Goal: Information Seeking & Learning: Learn about a topic

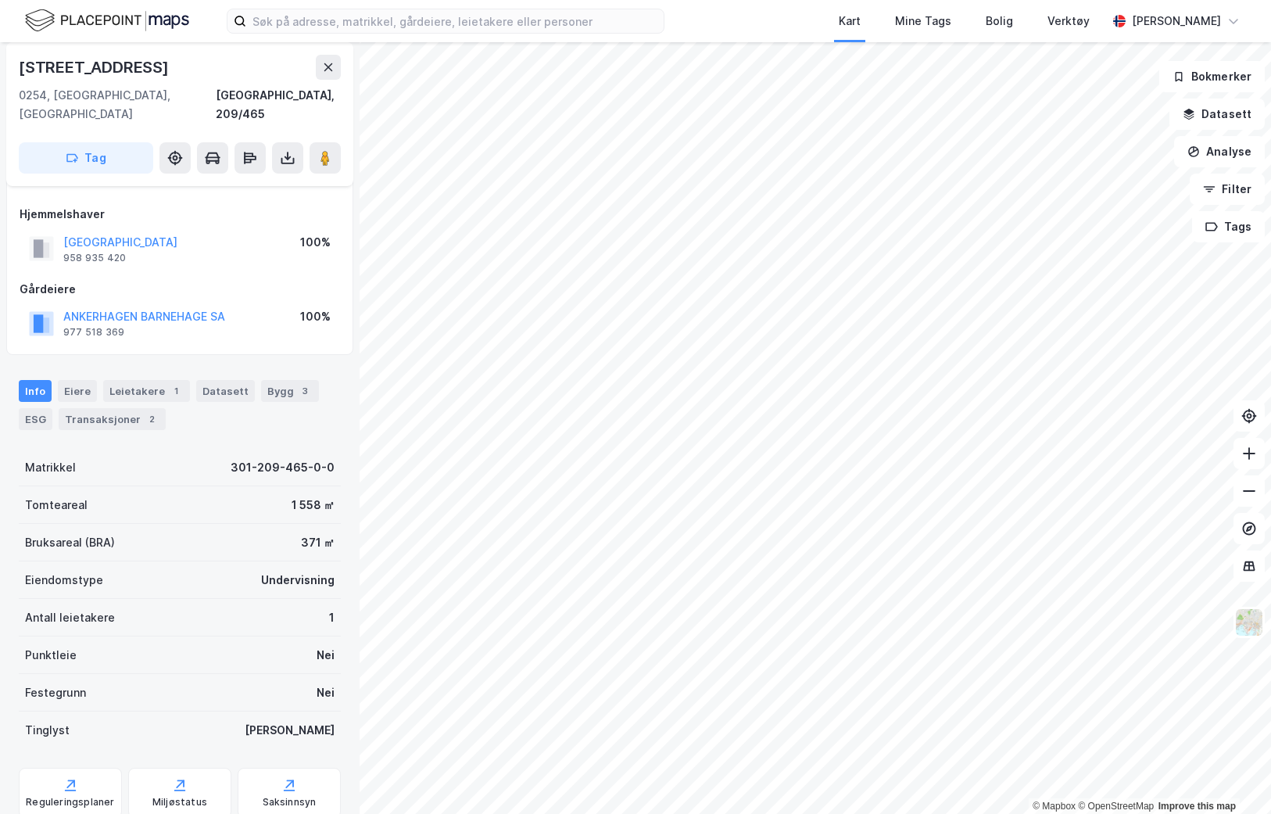
scroll to position [112, 0]
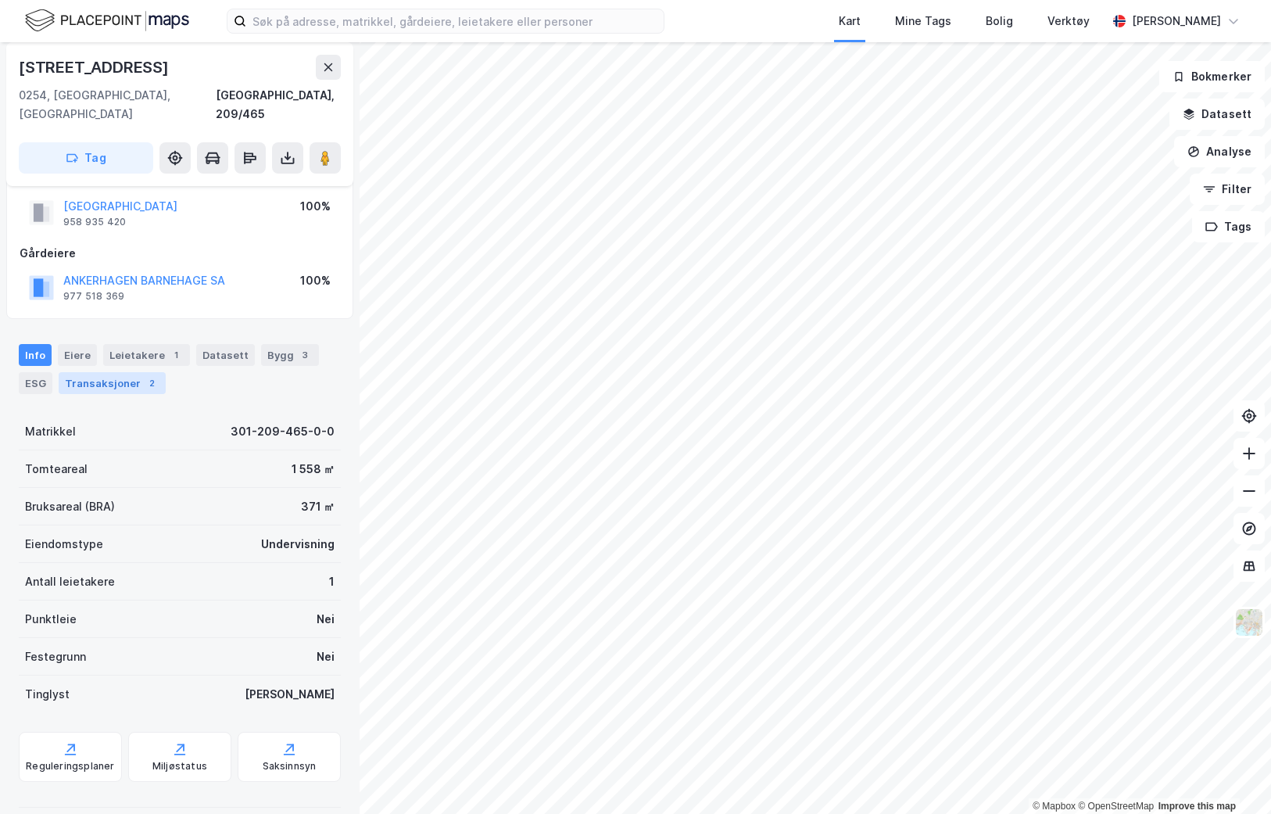
click at [119, 372] on div "Transaksjoner 2" at bounding box center [112, 383] width 107 height 22
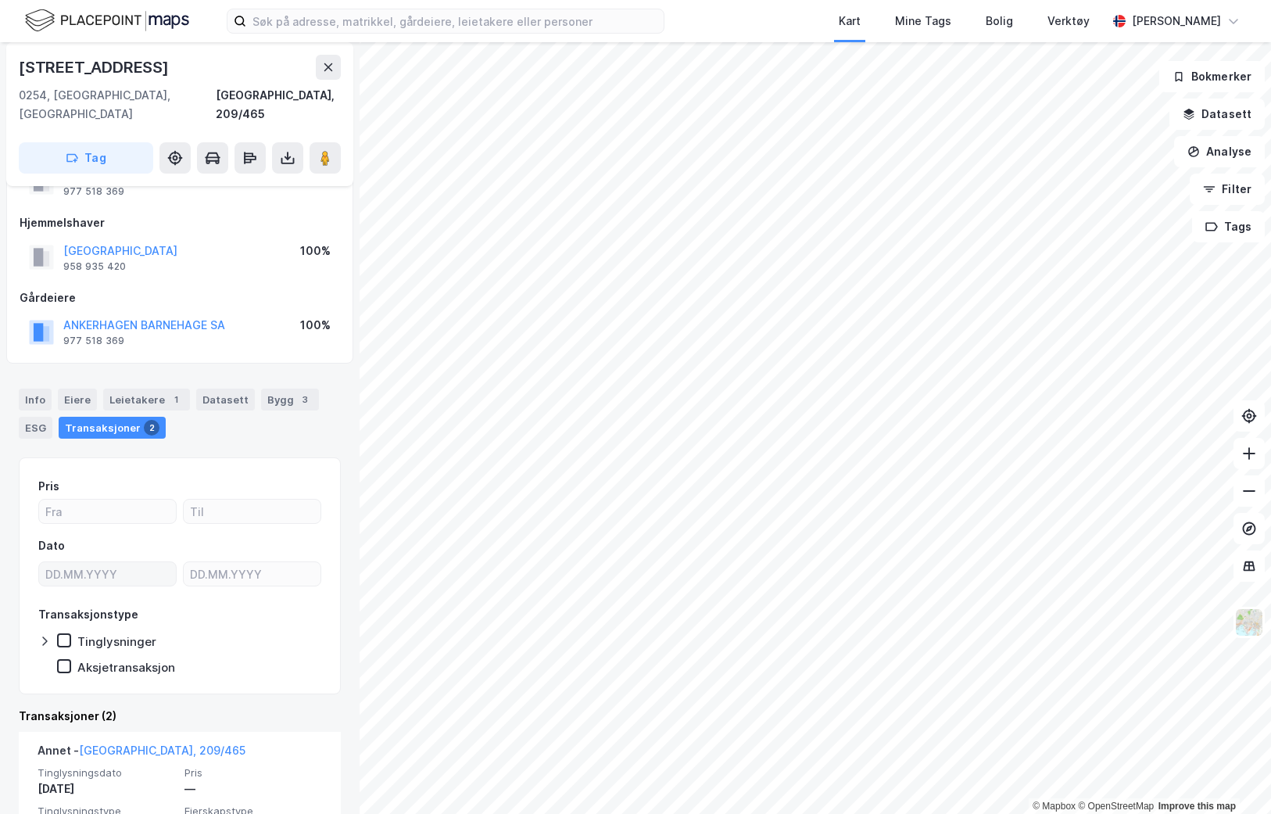
scroll to position [311, 0]
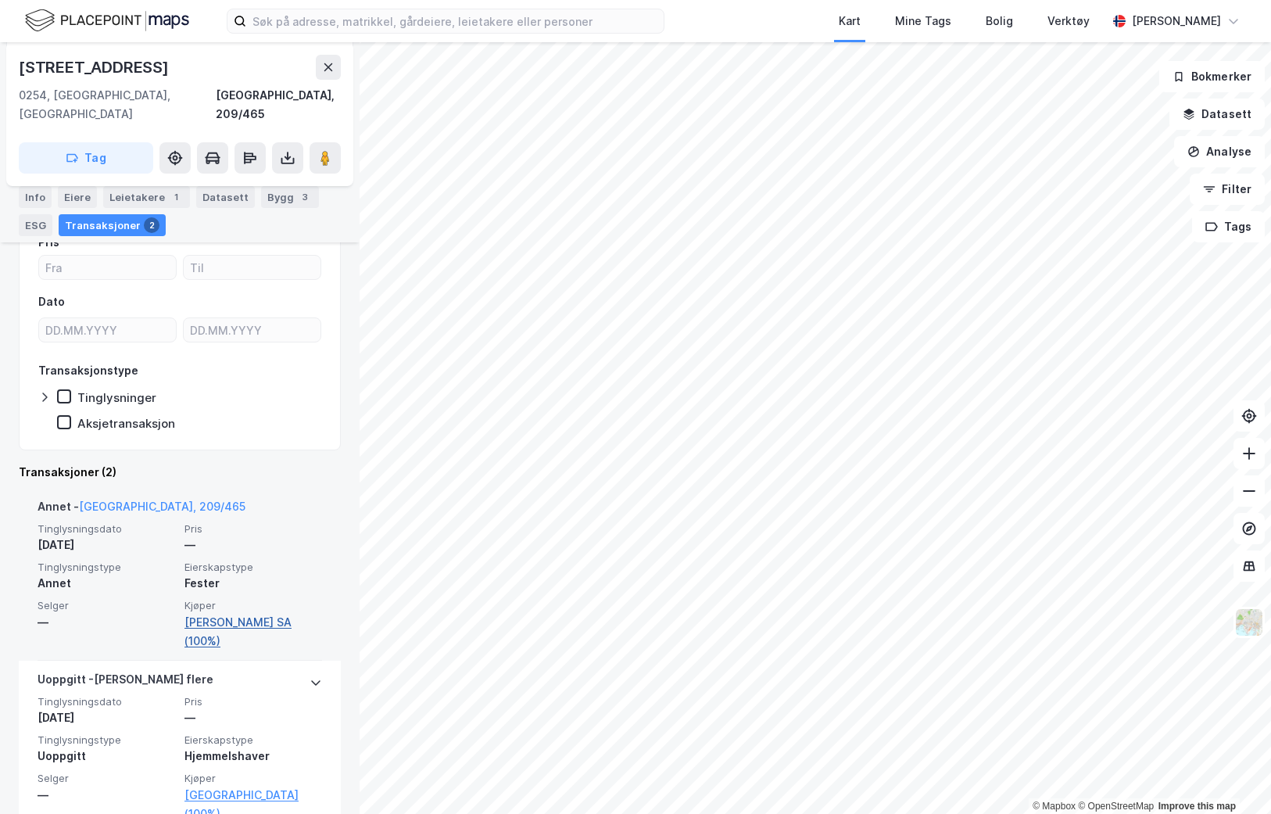
click at [231, 613] on link "[PERSON_NAME] SA (100%)" at bounding box center [254, 632] width 138 height 38
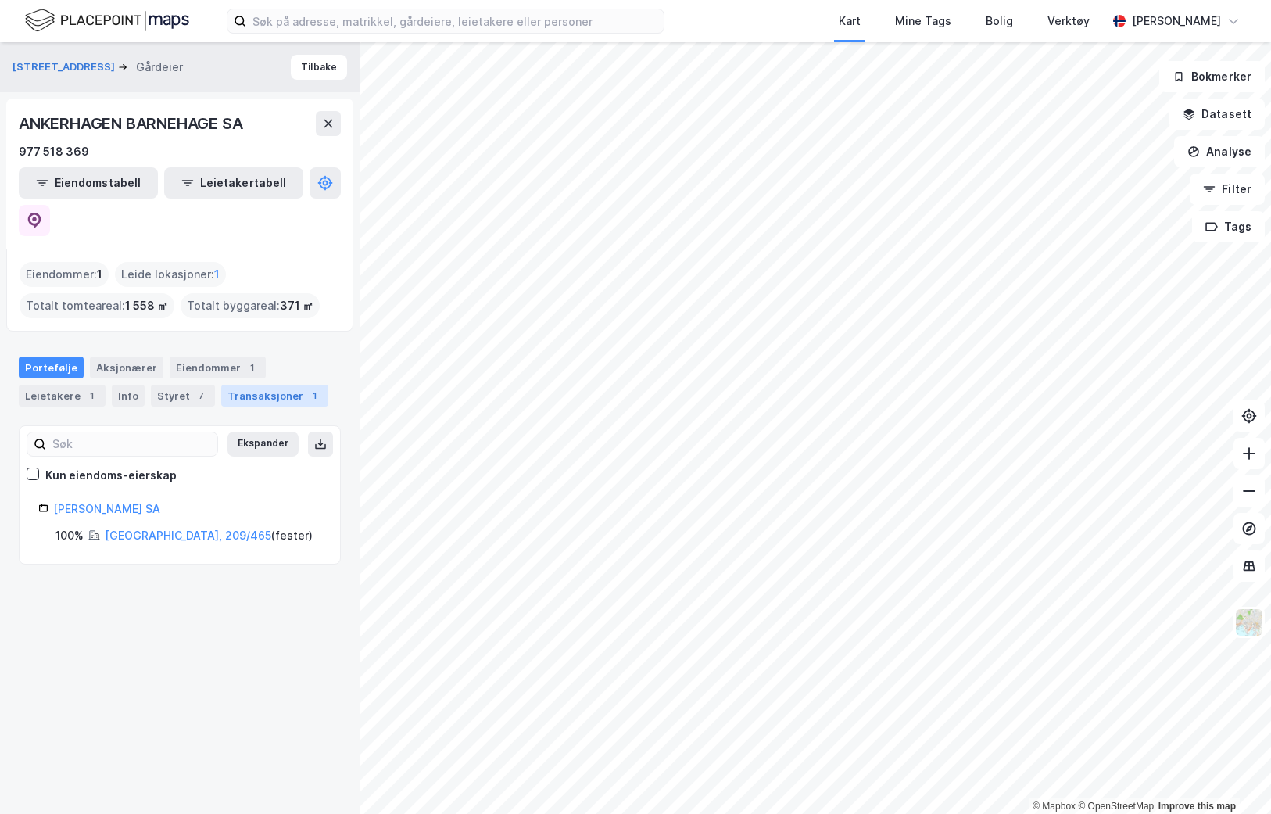
click at [264, 385] on div "Transaksjoner 1" at bounding box center [274, 396] width 107 height 22
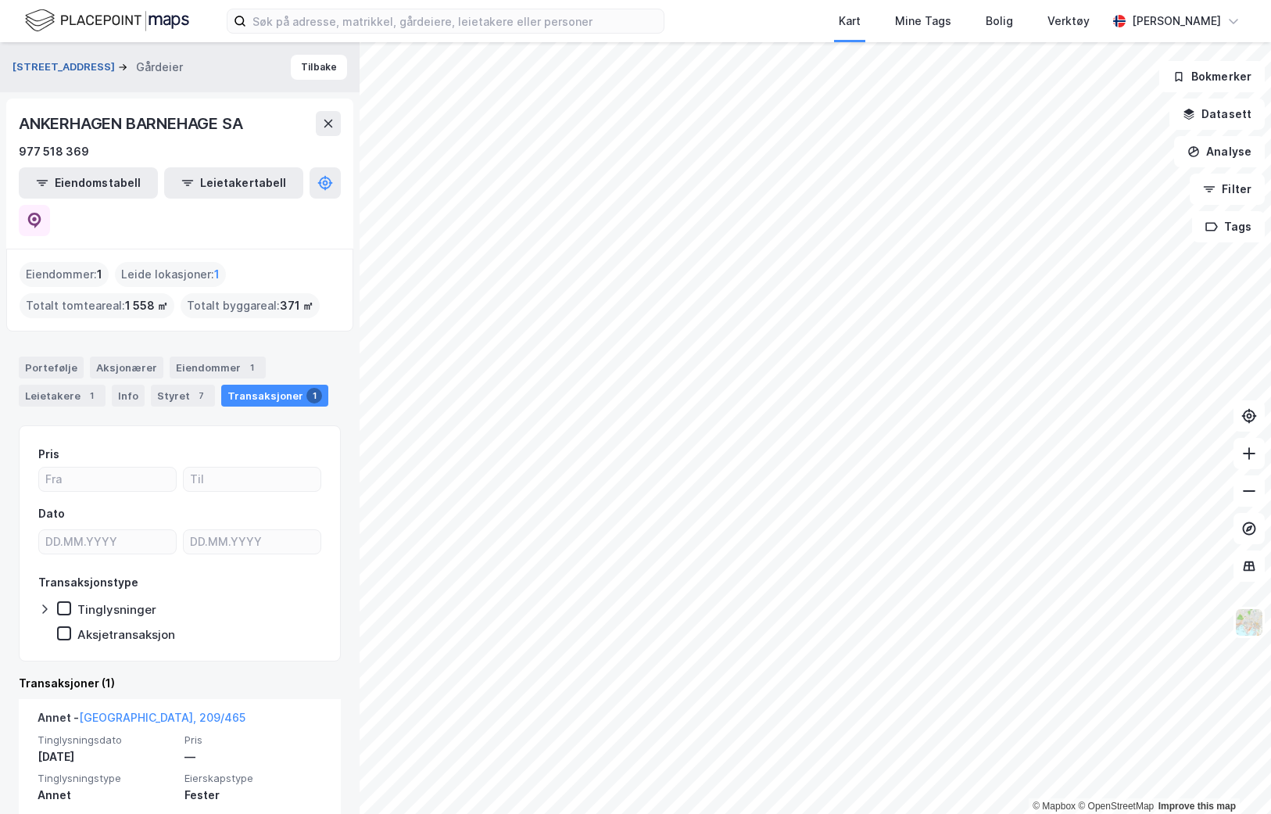
click at [78, 67] on button "[STREET_ADDRESS]" at bounding box center [66, 67] width 106 height 16
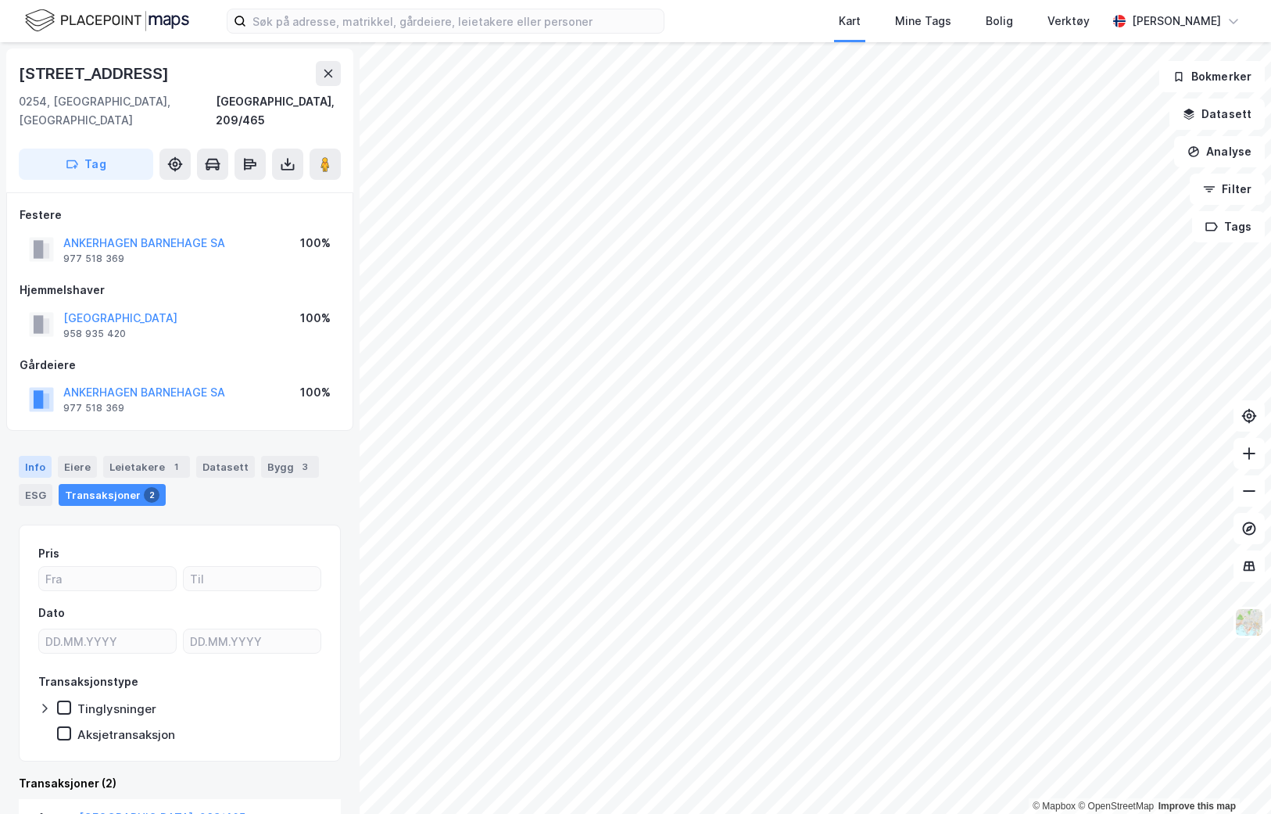
click at [41, 456] on div "Info" at bounding box center [35, 467] width 33 height 22
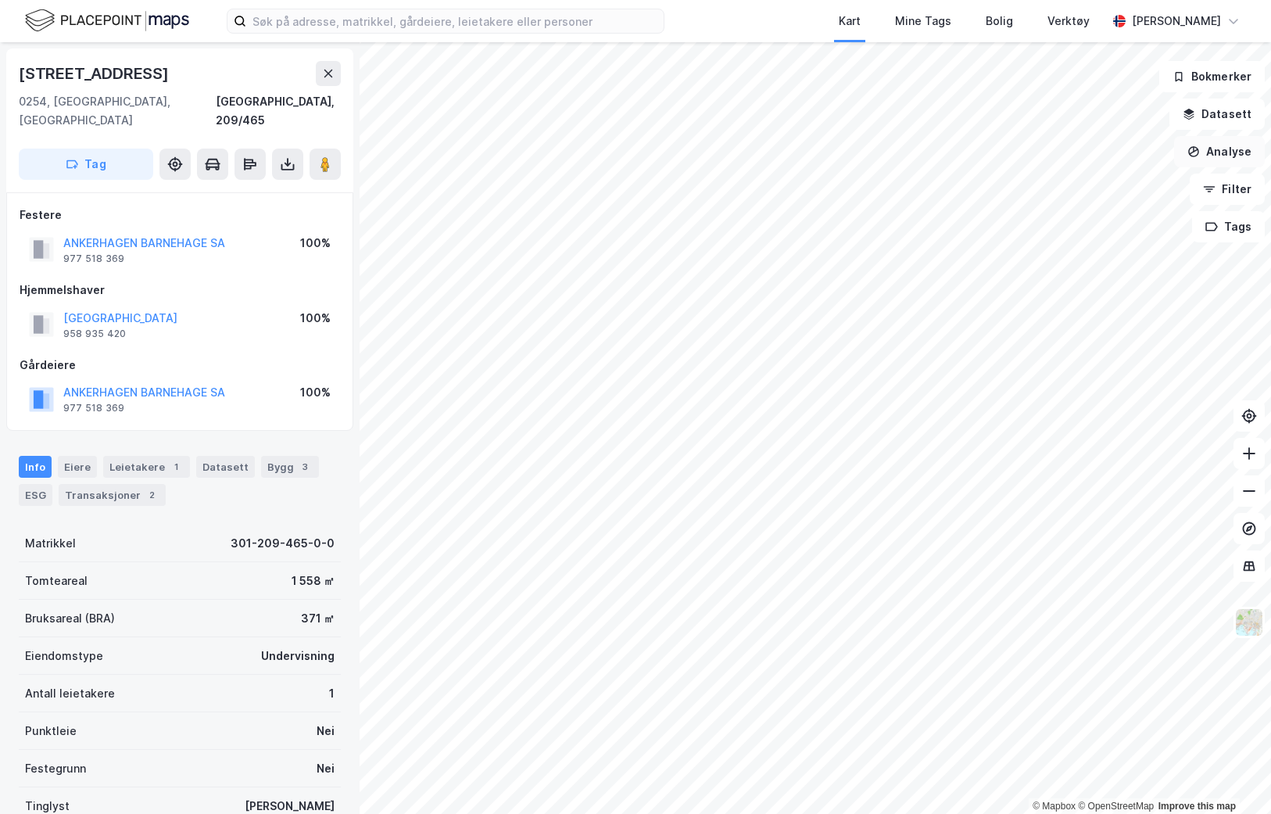
click at [1235, 147] on button "Analyse" at bounding box center [1219, 151] width 91 height 31
click at [1080, 220] on div "Tegn sirkel" at bounding box center [1084, 216] width 136 height 13
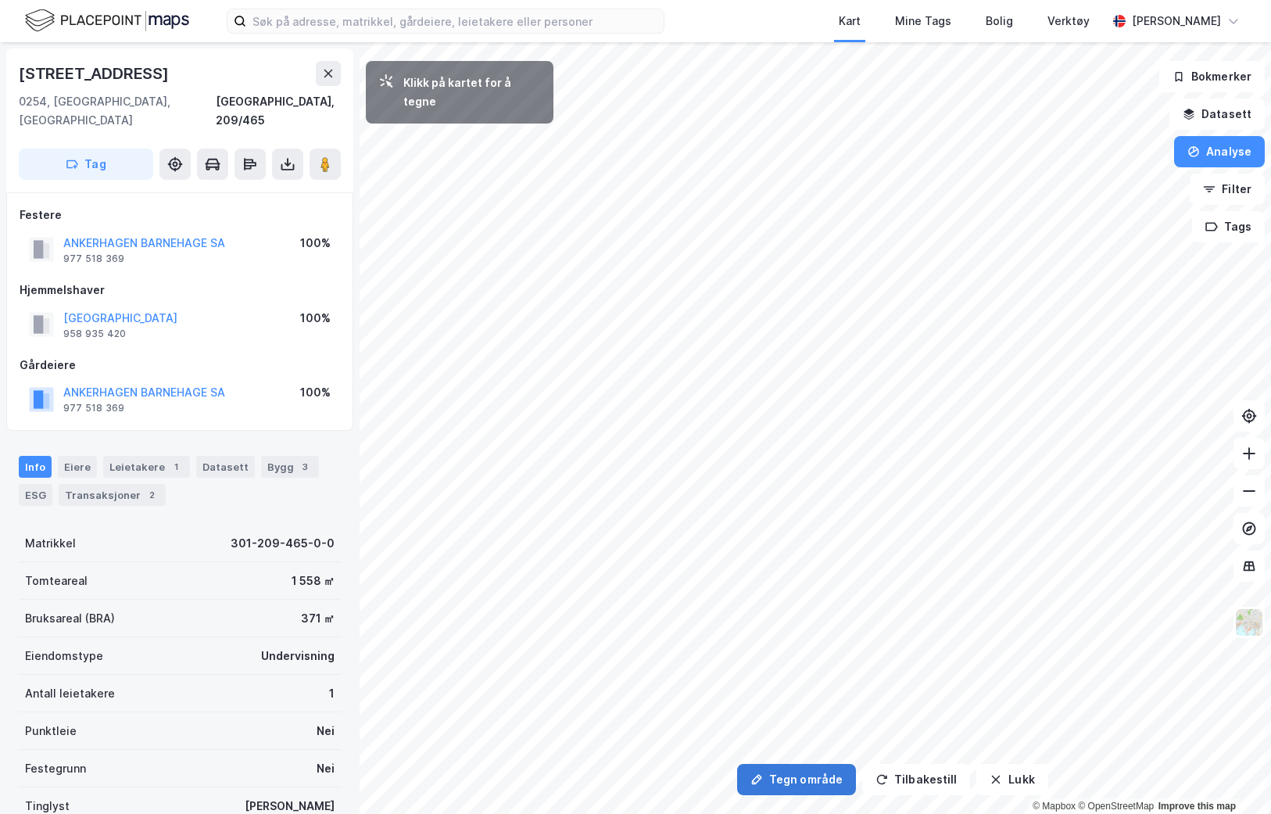
click at [787, 791] on button "Tegn område" at bounding box center [796, 779] width 119 height 31
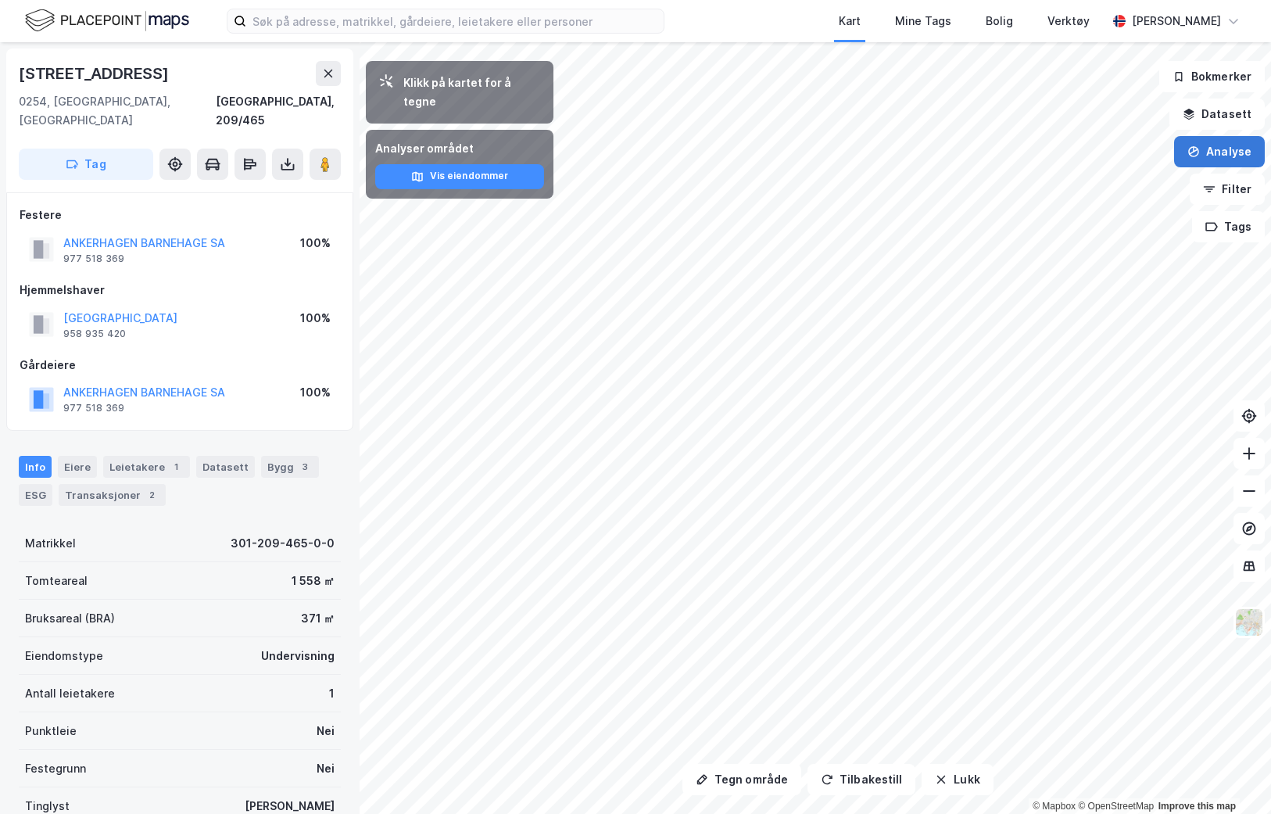
click at [1222, 152] on button "Analyse" at bounding box center [1219, 151] width 91 height 31
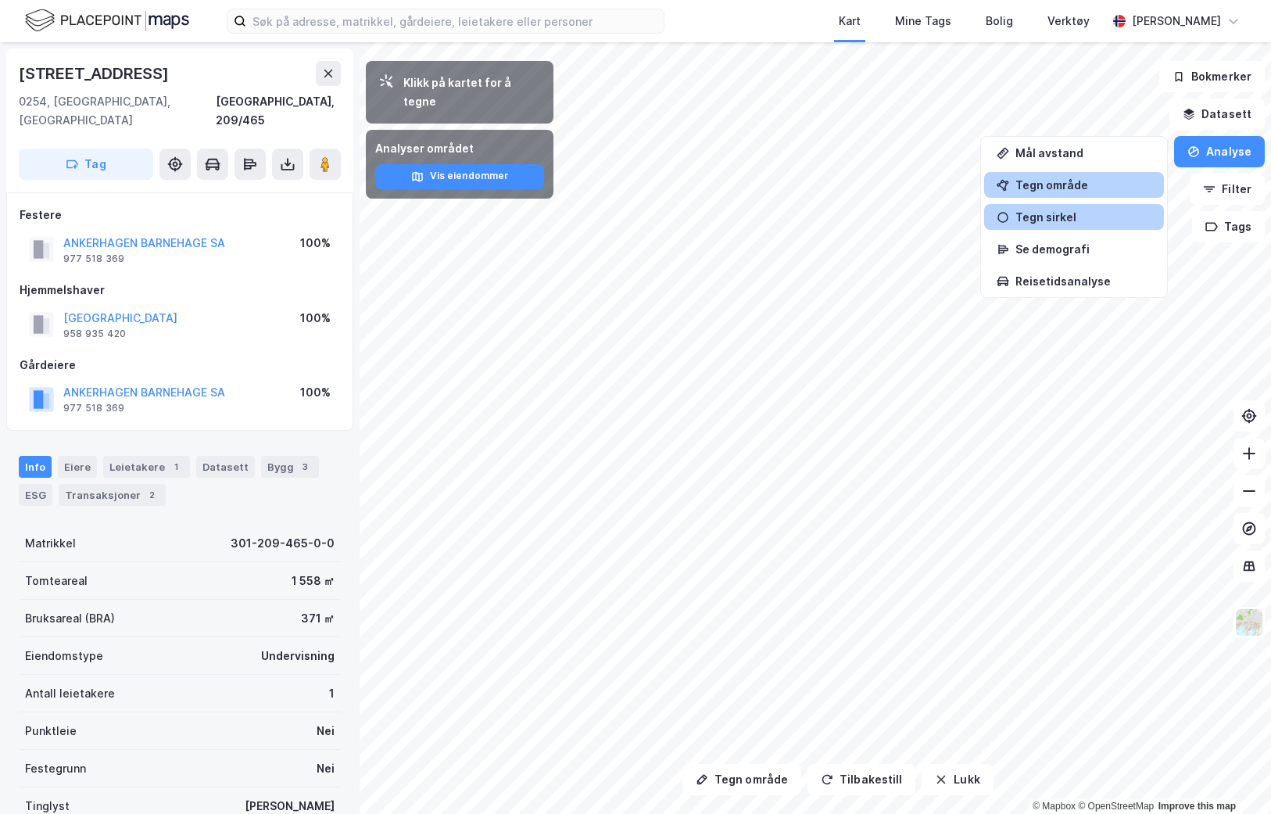
click at [1079, 181] on div "Tegn område" at bounding box center [1084, 184] width 136 height 13
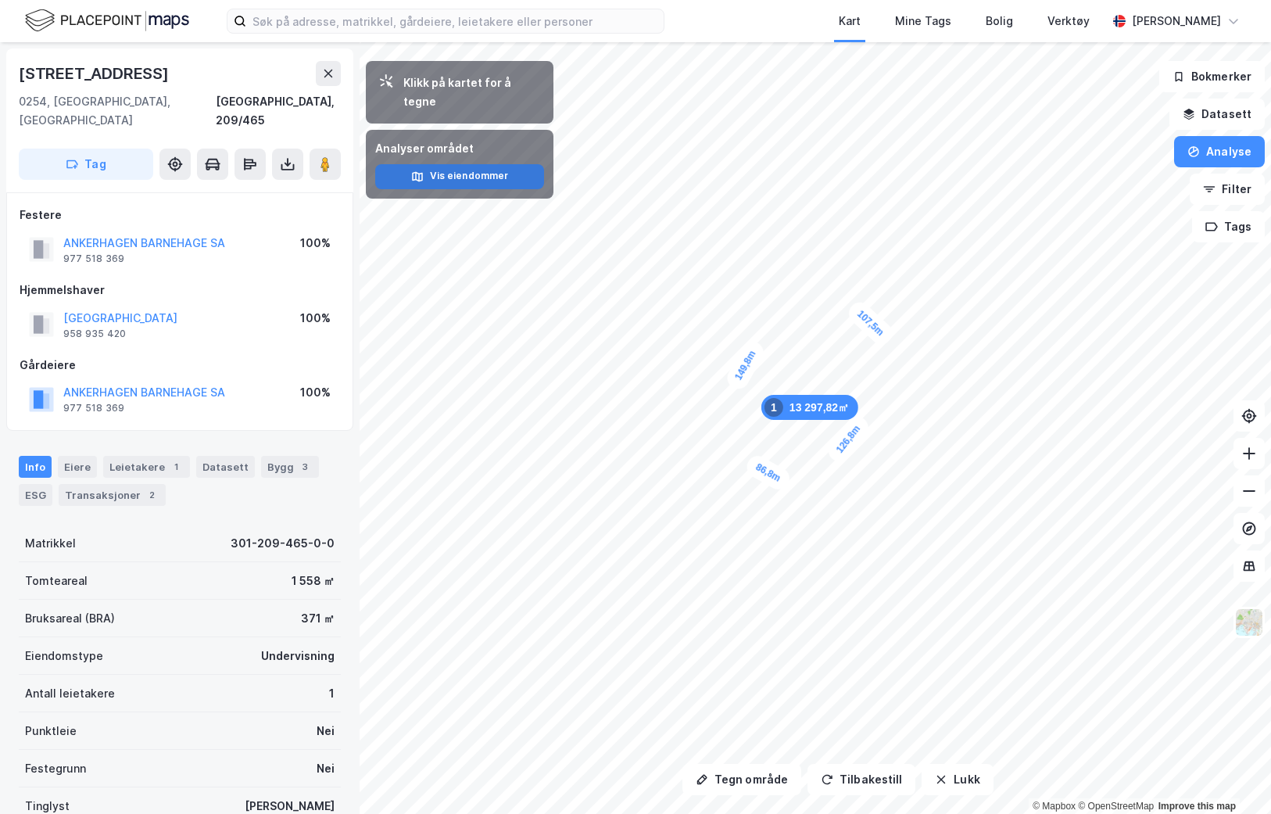
click at [469, 164] on button "Vis eiendommer" at bounding box center [459, 176] width 169 height 25
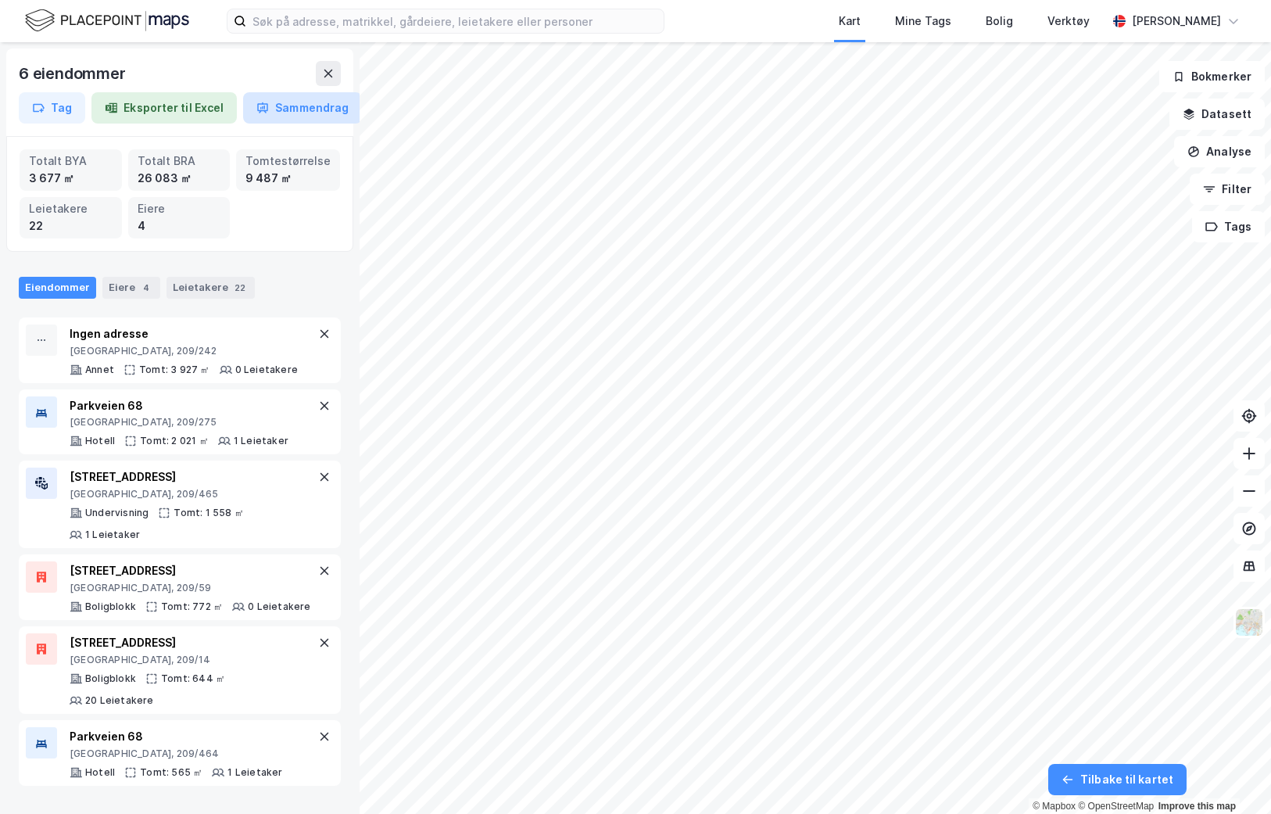
click at [270, 110] on button "Sammendrag" at bounding box center [302, 107] width 119 height 31
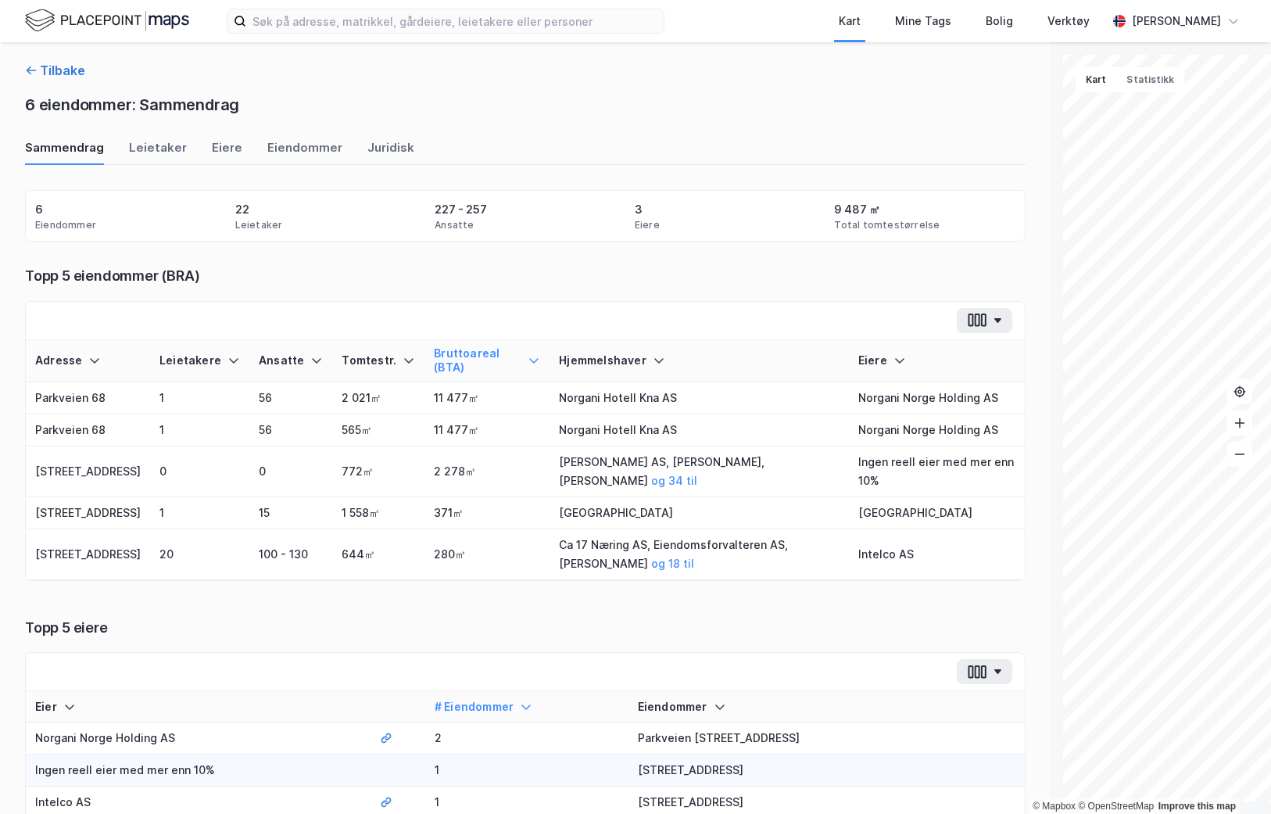
click at [38, 72] on button "Tilbake" at bounding box center [55, 70] width 60 height 19
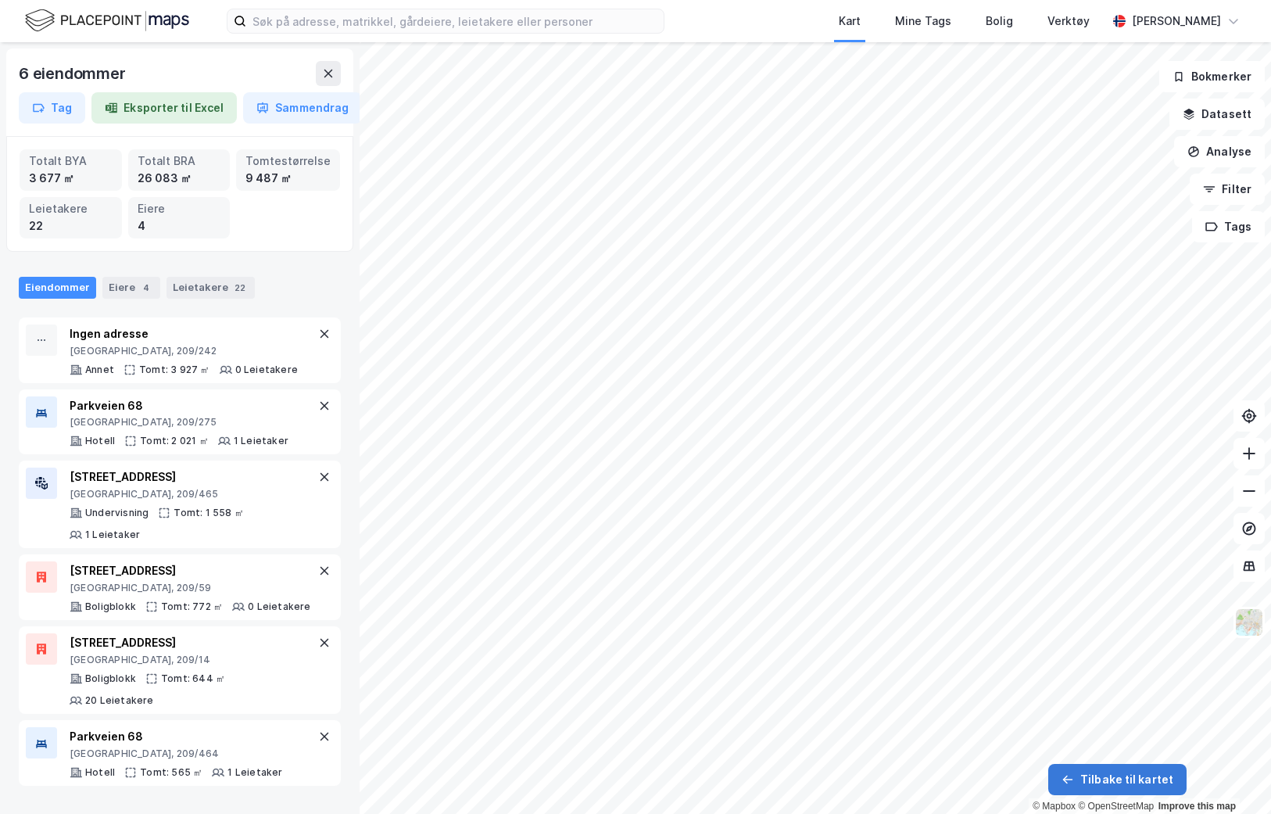
click at [1124, 784] on button "Tilbake til kartet" at bounding box center [1118, 779] width 138 height 31
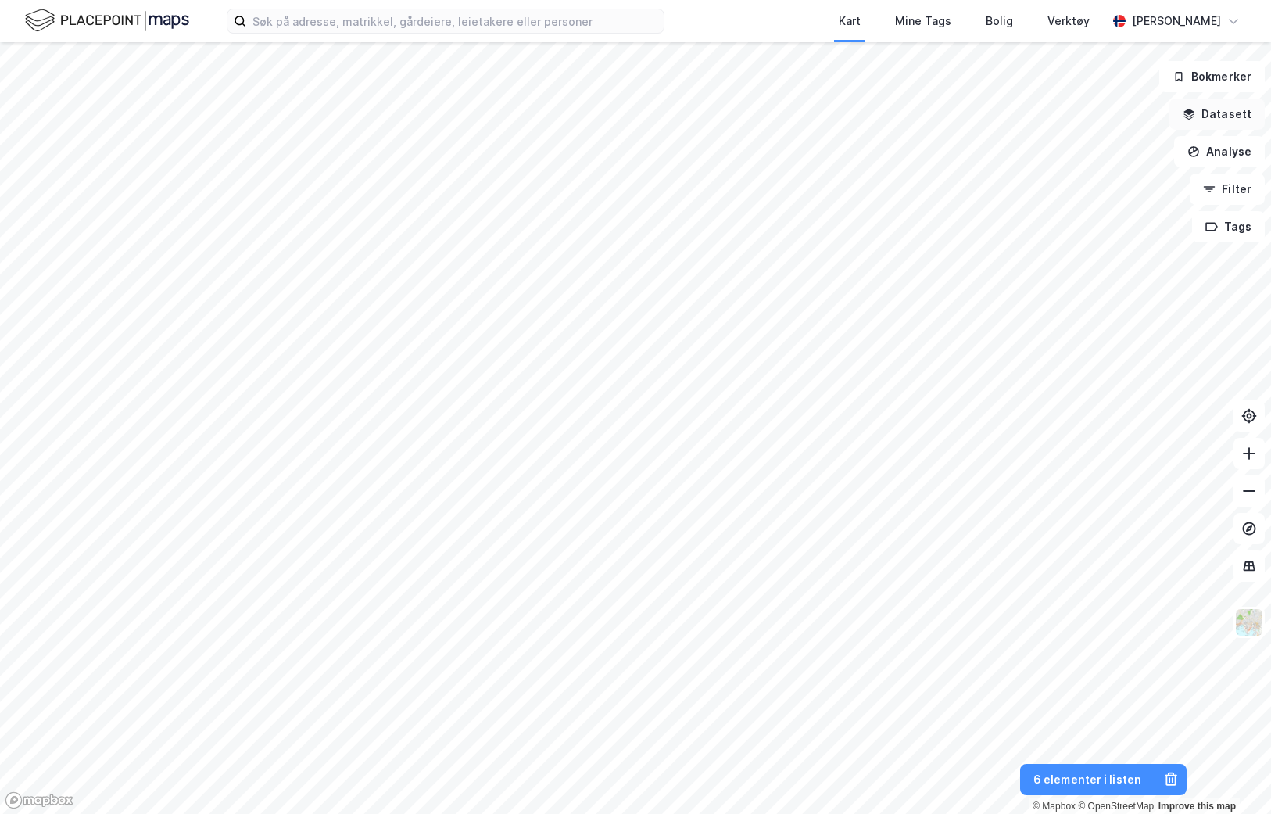
click at [1227, 106] on button "Datasett" at bounding box center [1217, 114] width 95 height 31
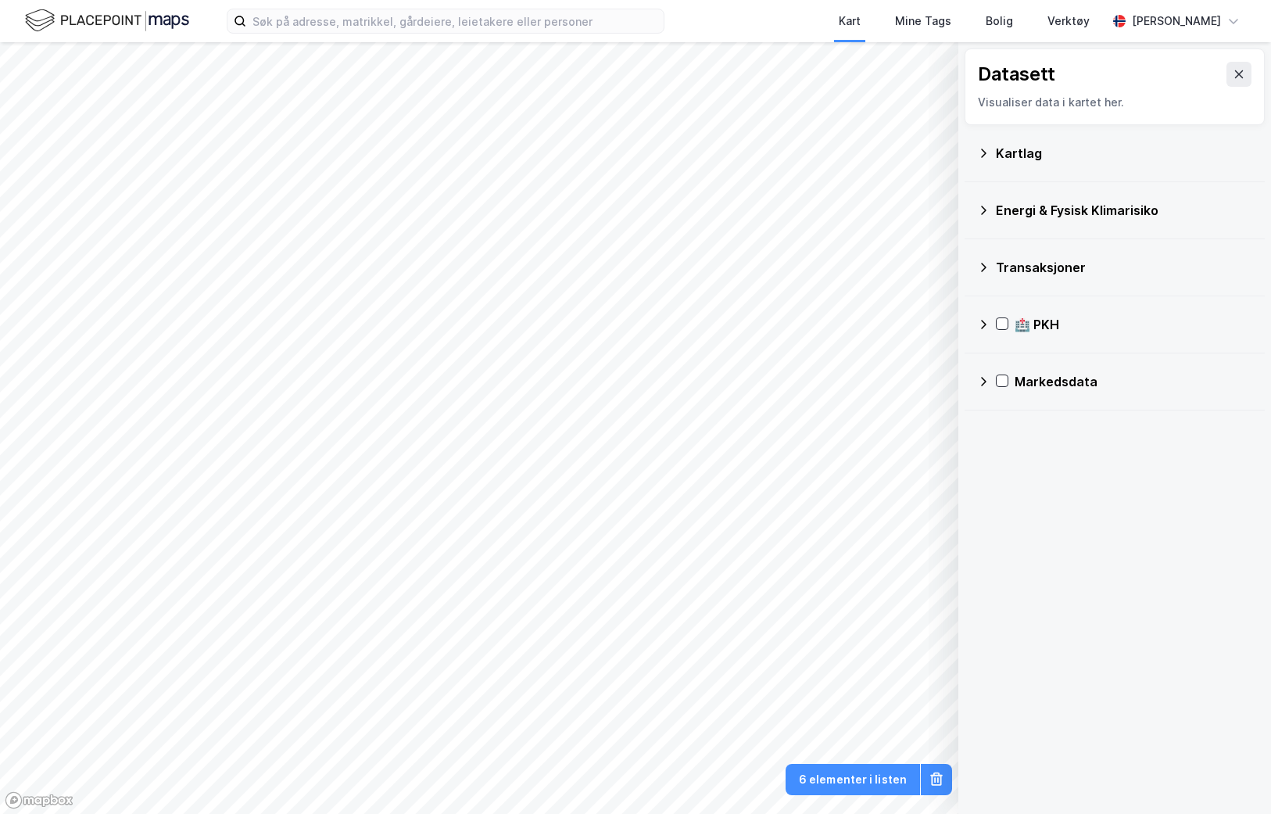
click at [984, 152] on icon at bounding box center [983, 153] width 13 height 13
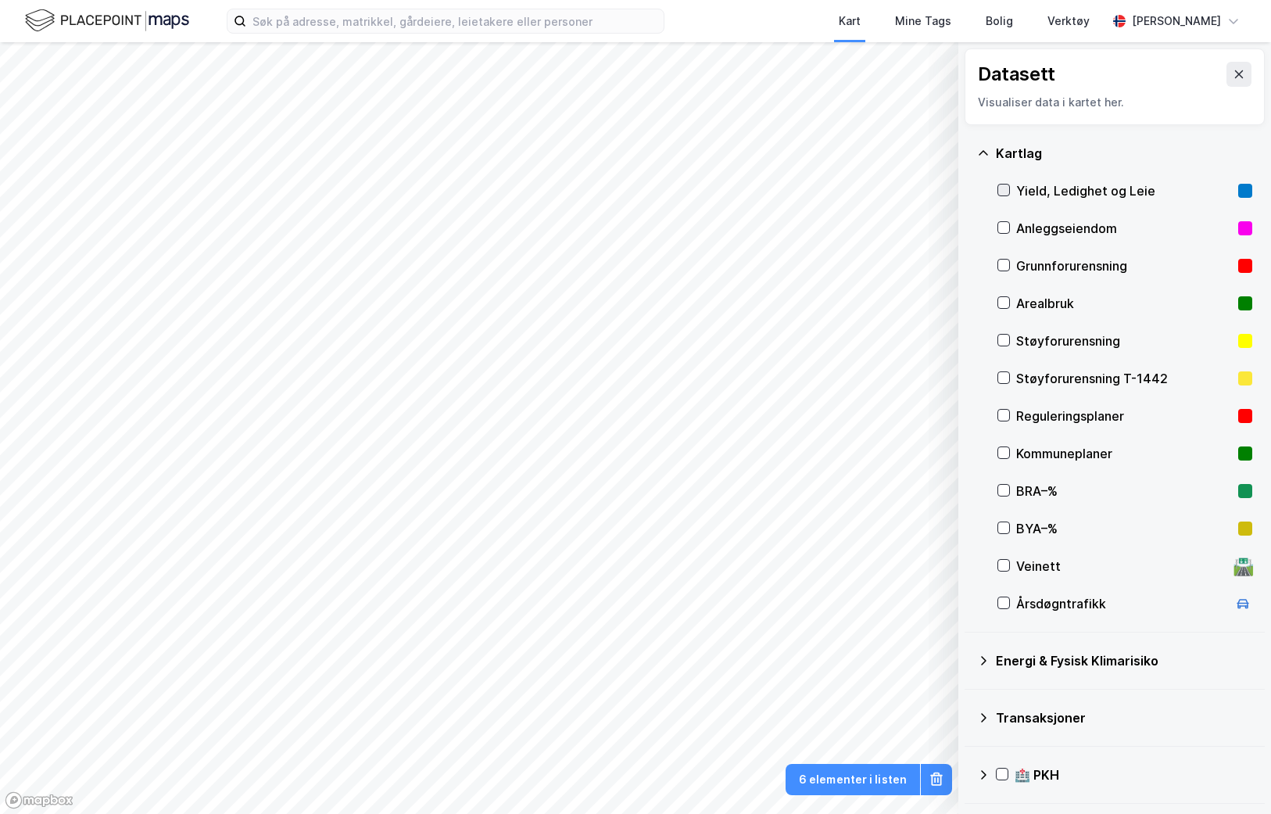
click at [1003, 189] on icon at bounding box center [1003, 190] width 11 height 11
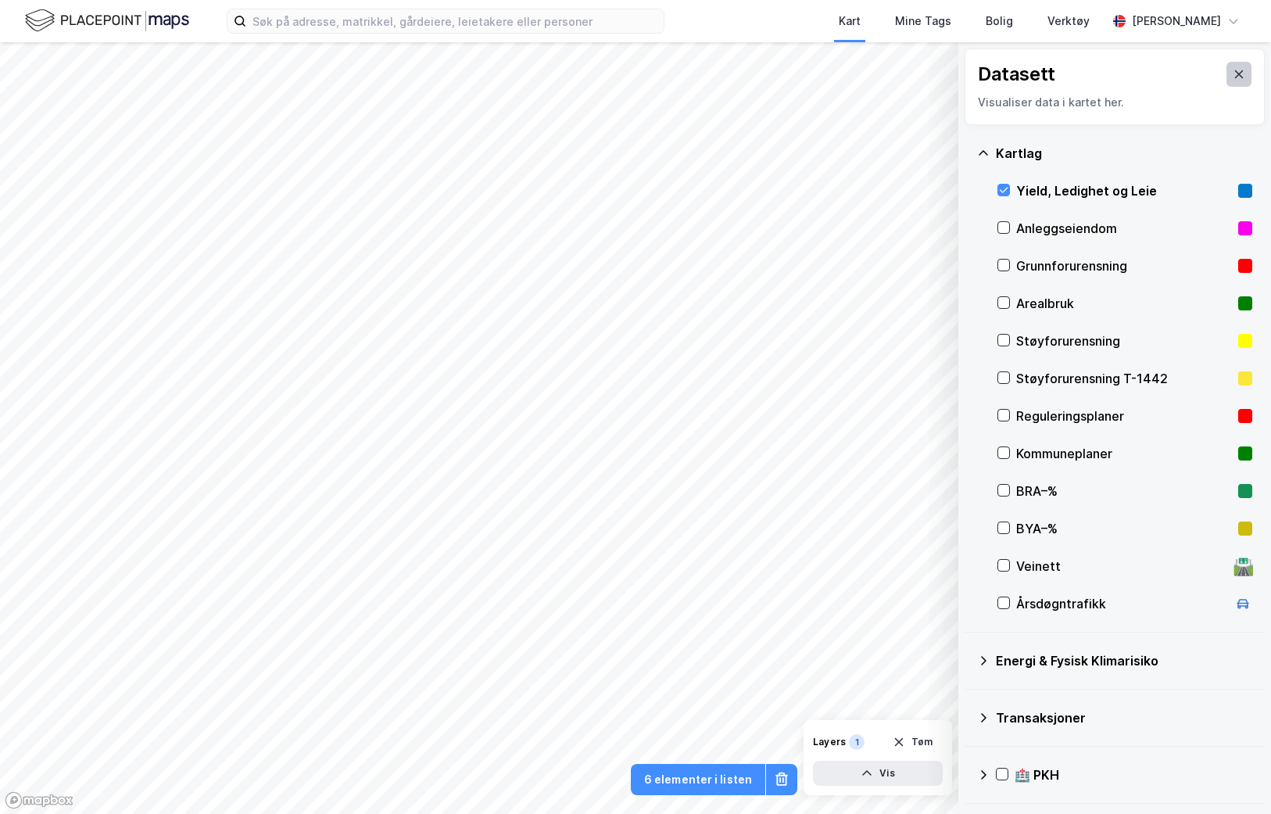
click at [1242, 72] on icon at bounding box center [1239, 74] width 13 height 13
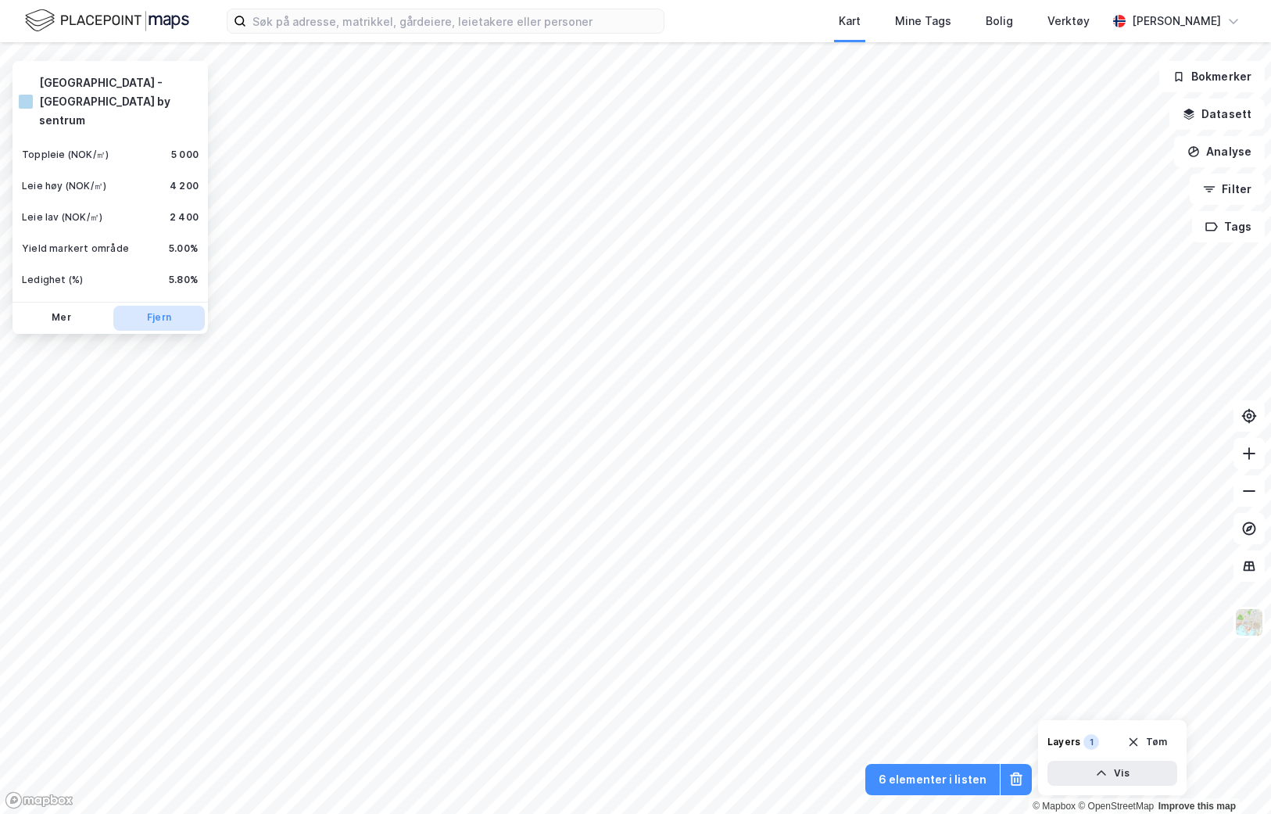
click at [158, 306] on button "Fjern" at bounding box center [158, 318] width 91 height 25
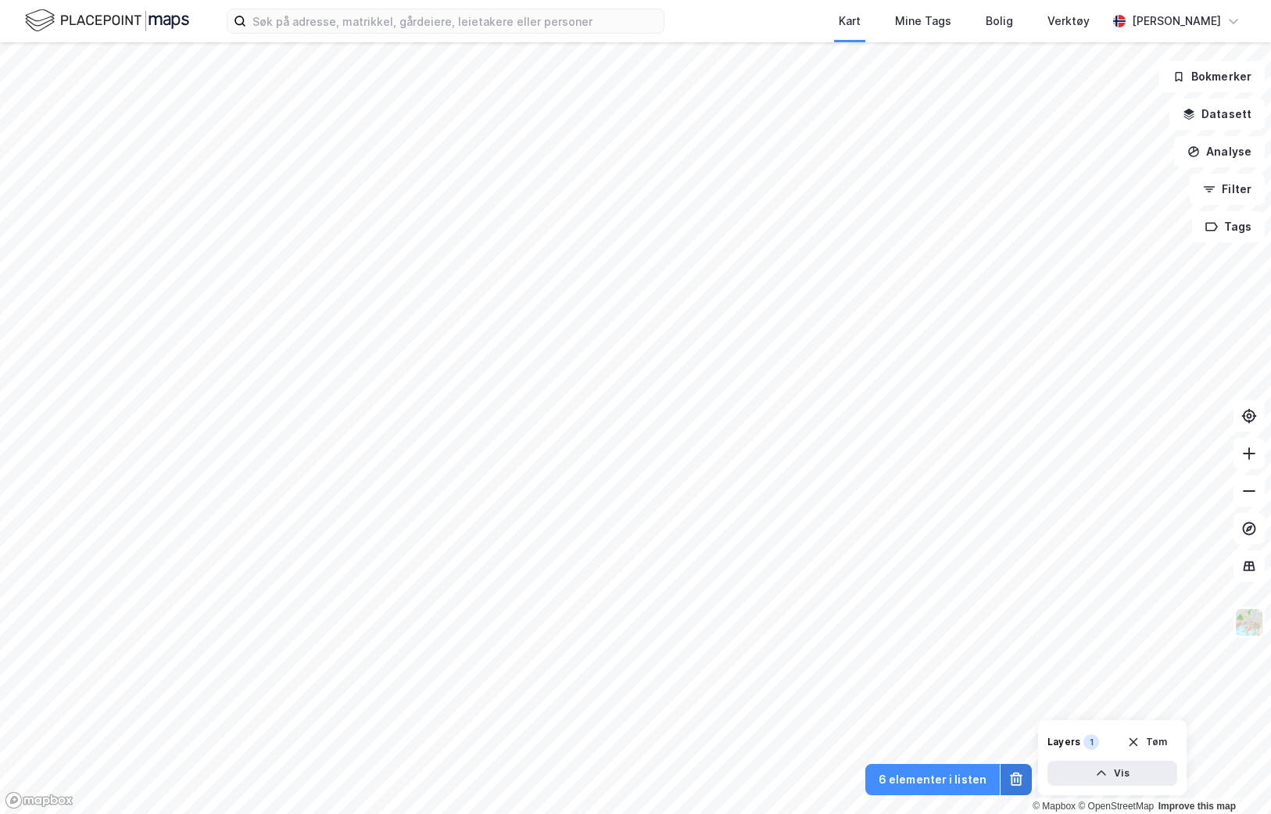
click at [1020, 776] on icon at bounding box center [1017, 780] width 16 height 16
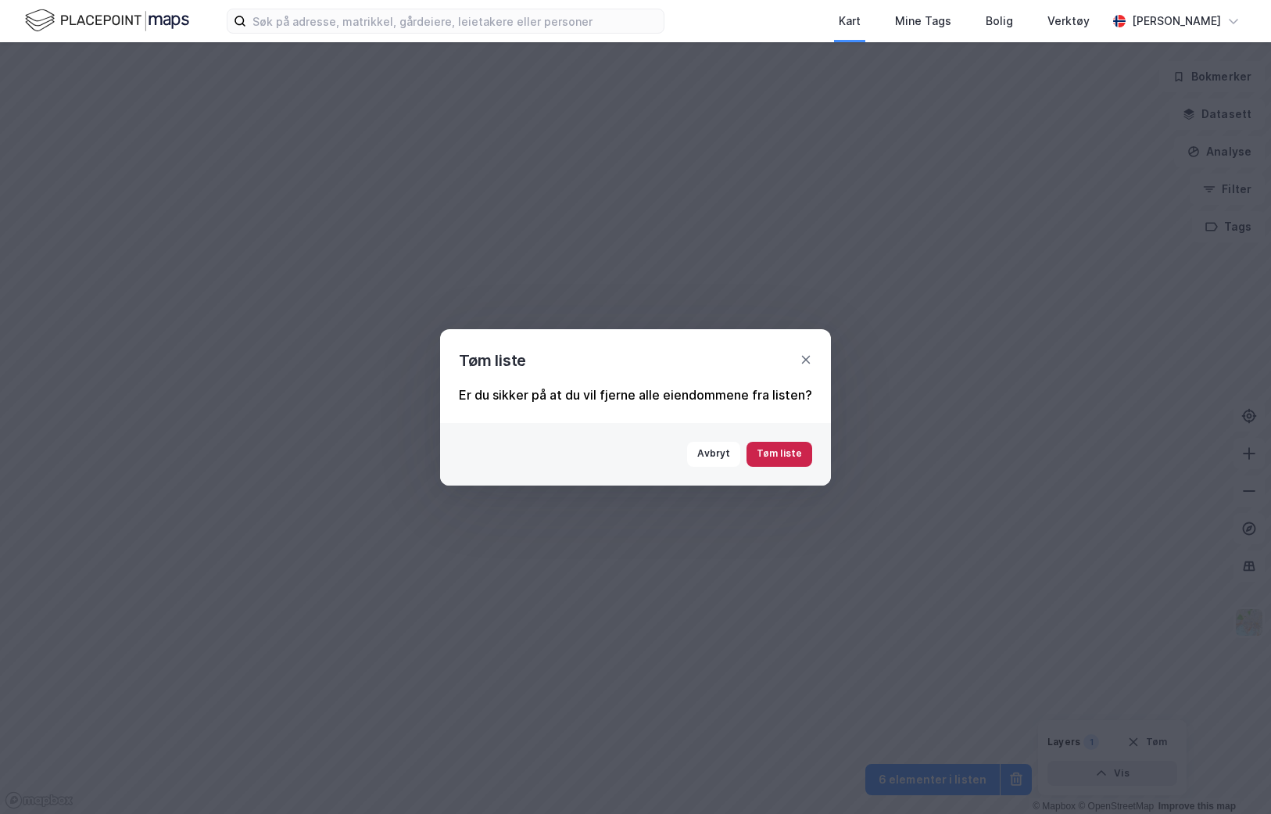
click at [794, 443] on button "Tøm liste" at bounding box center [780, 454] width 66 height 25
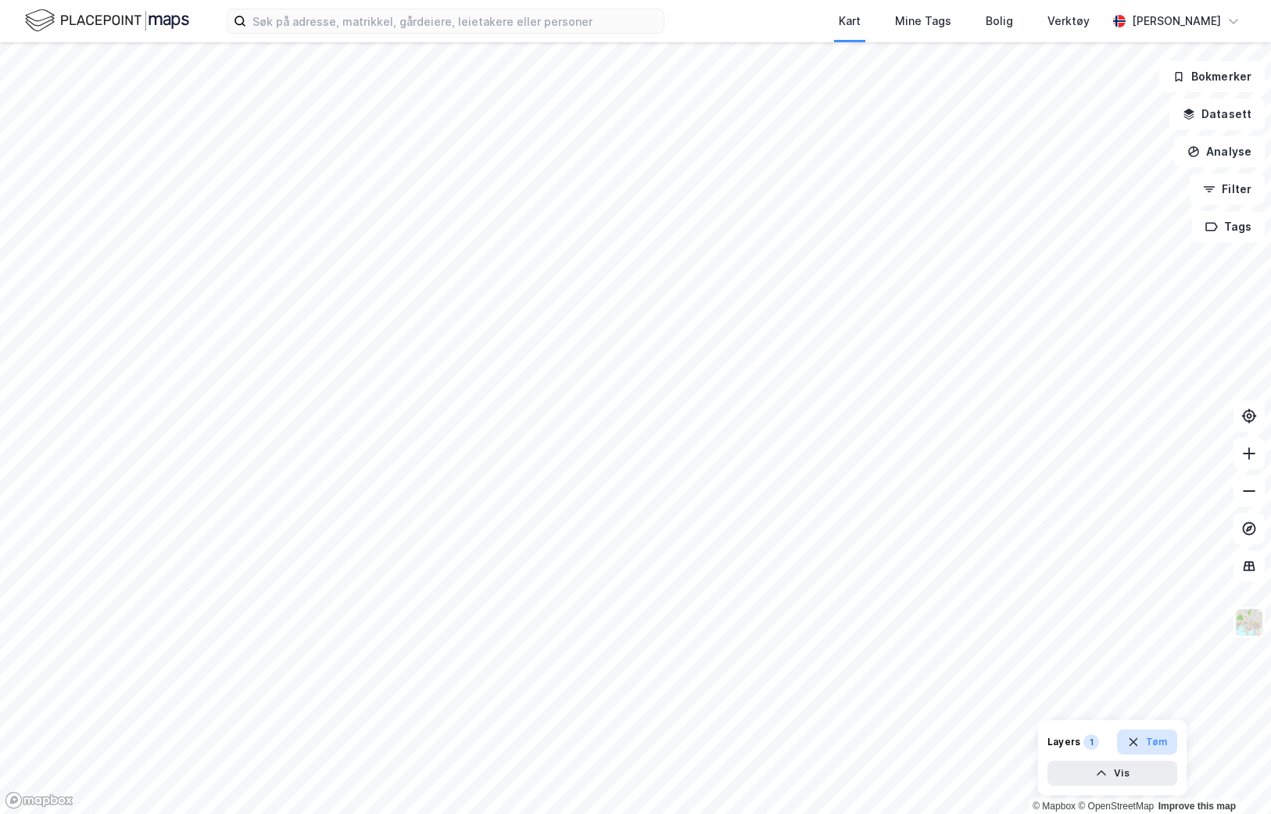
click at [1139, 739] on icon "button" at bounding box center [1134, 742] width 13 height 13
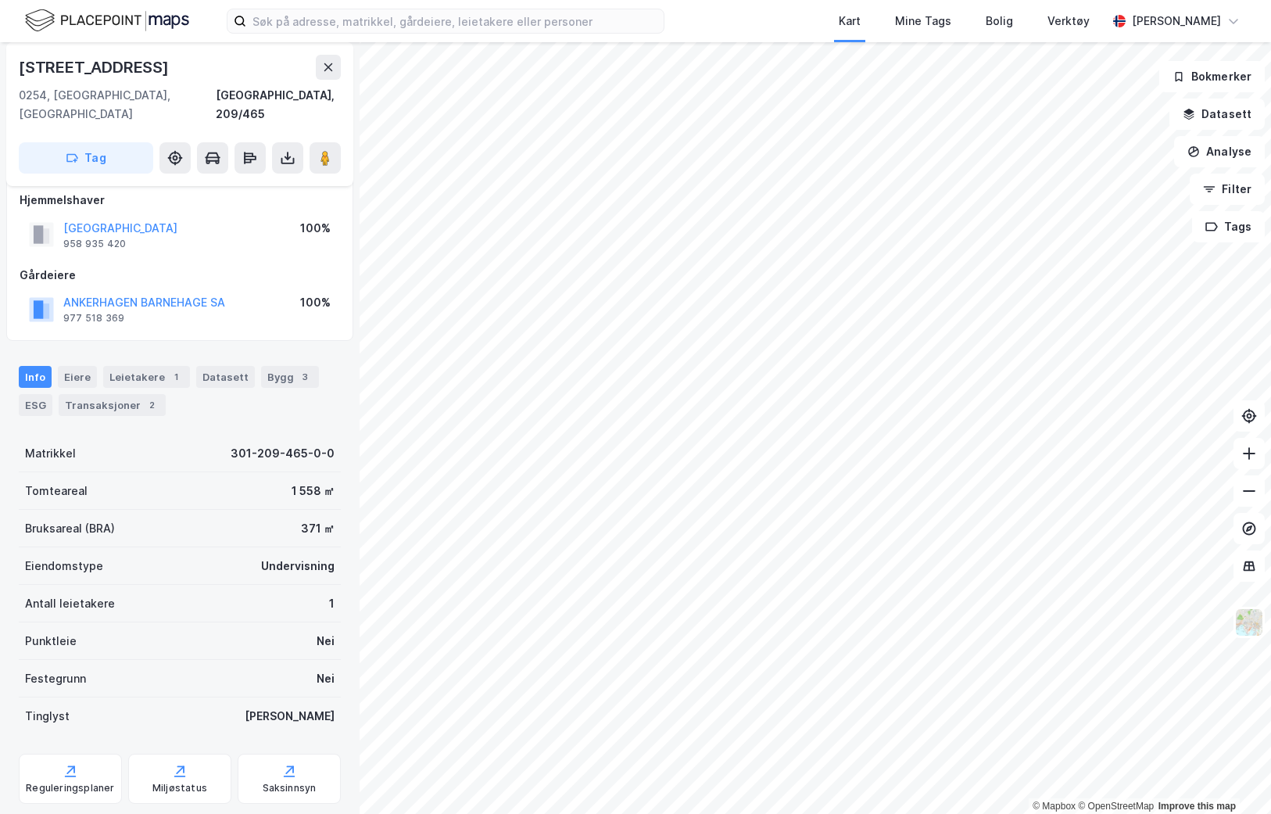
scroll to position [91, 0]
drag, startPoint x: 288, startPoint y: 467, endPoint x: 334, endPoint y: 468, distance: 46.1
click at [334, 471] on div "Tomteareal 1 558 ㎡" at bounding box center [180, 490] width 322 height 38
